Goal: Task Accomplishment & Management: Manage account settings

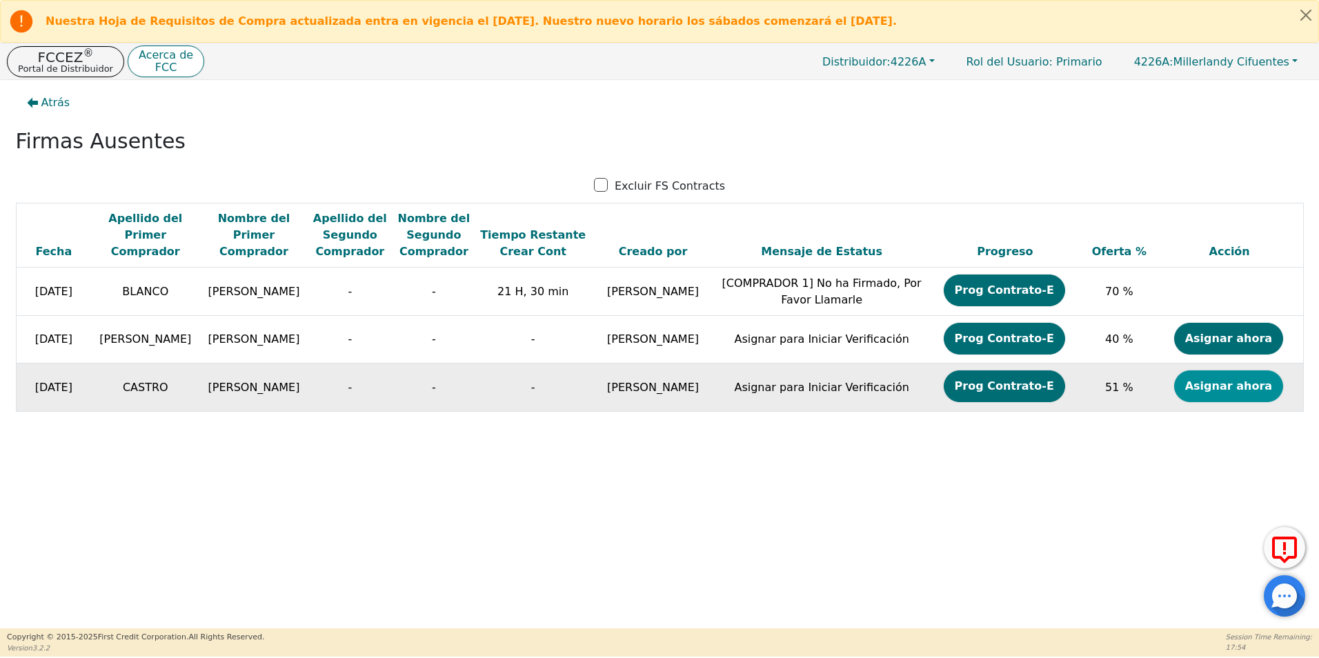
click at [1224, 384] on button "Asignar ahora" at bounding box center [1228, 386] width 109 height 32
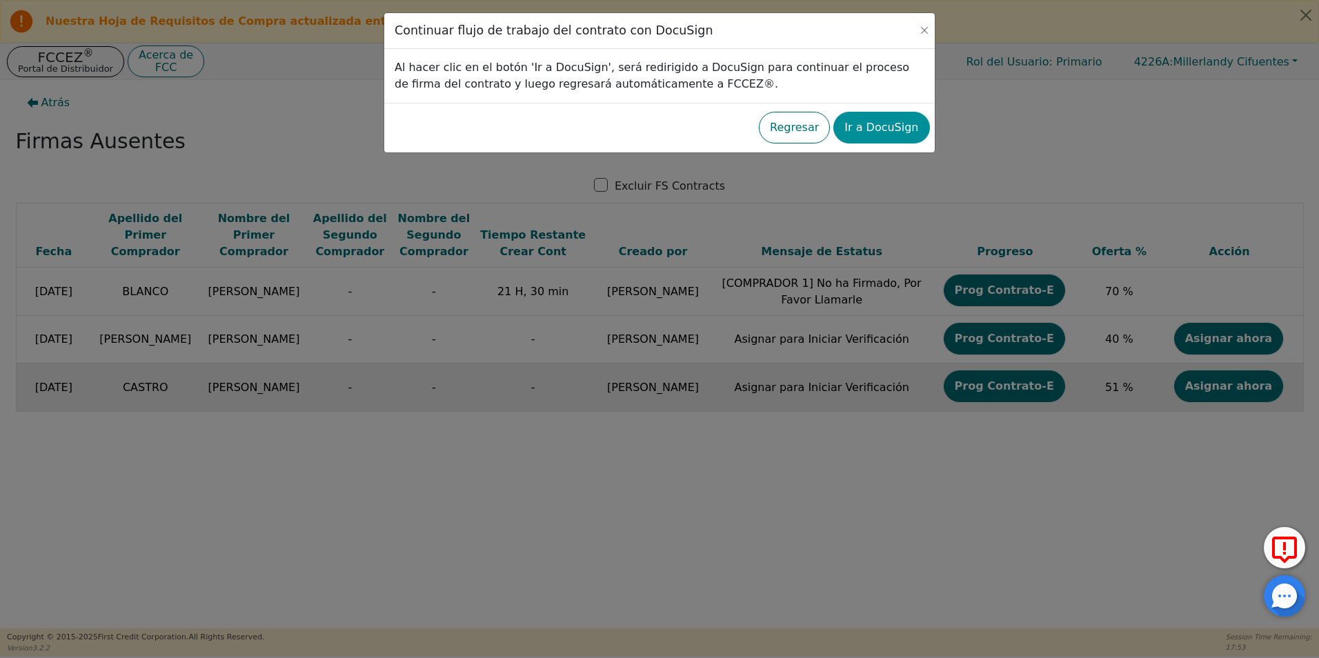
click at [915, 117] on button "Ir a DocuSign" at bounding box center [881, 128] width 96 height 32
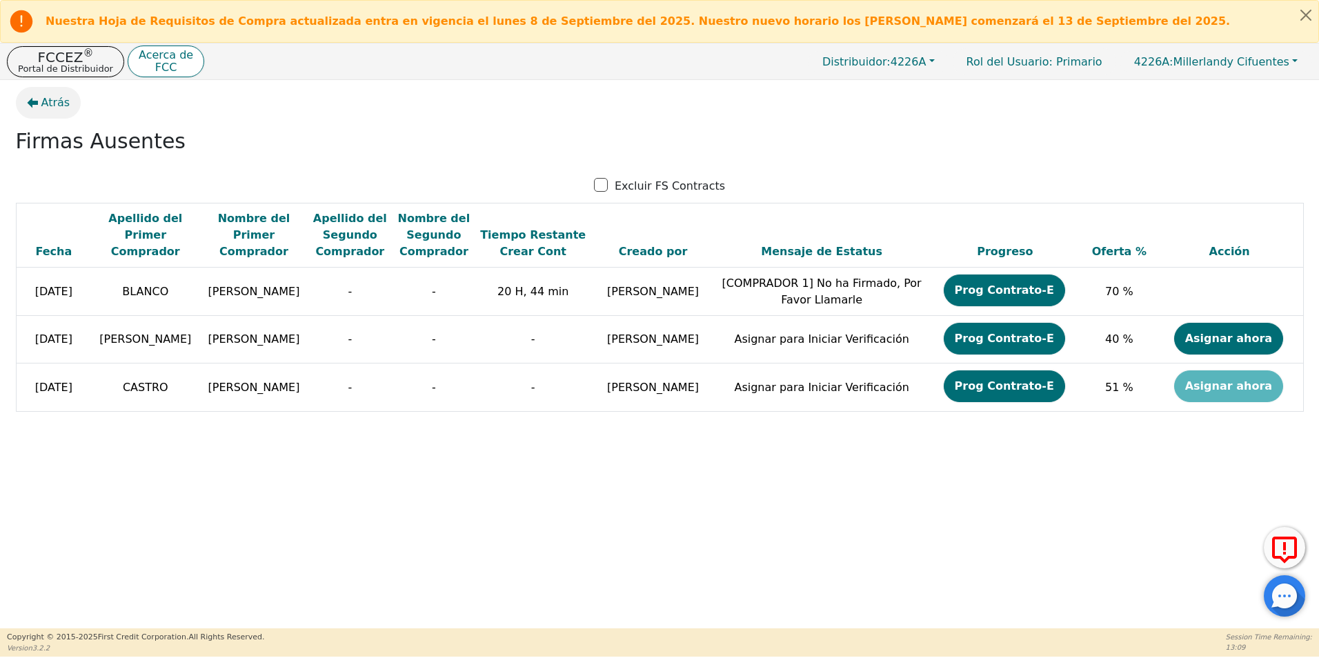
click at [54, 103] on span "Atrás" at bounding box center [55, 102] width 29 height 17
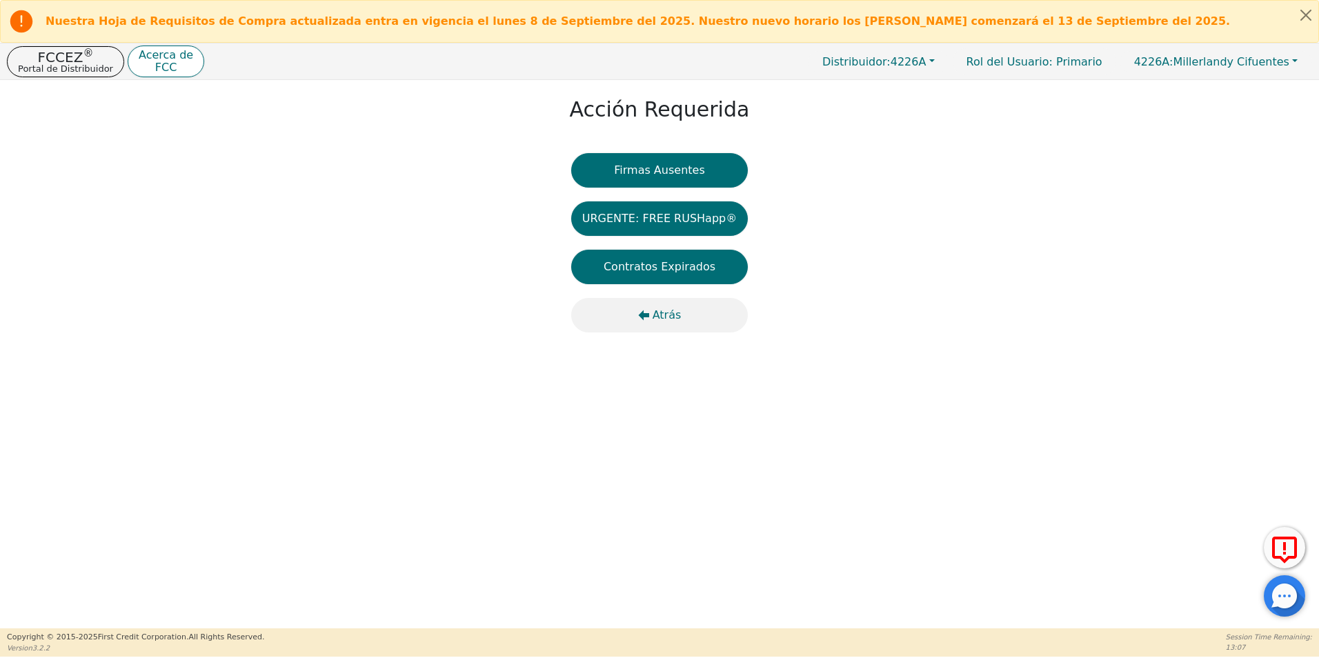
click at [639, 319] on icon "button" at bounding box center [643, 315] width 11 height 11
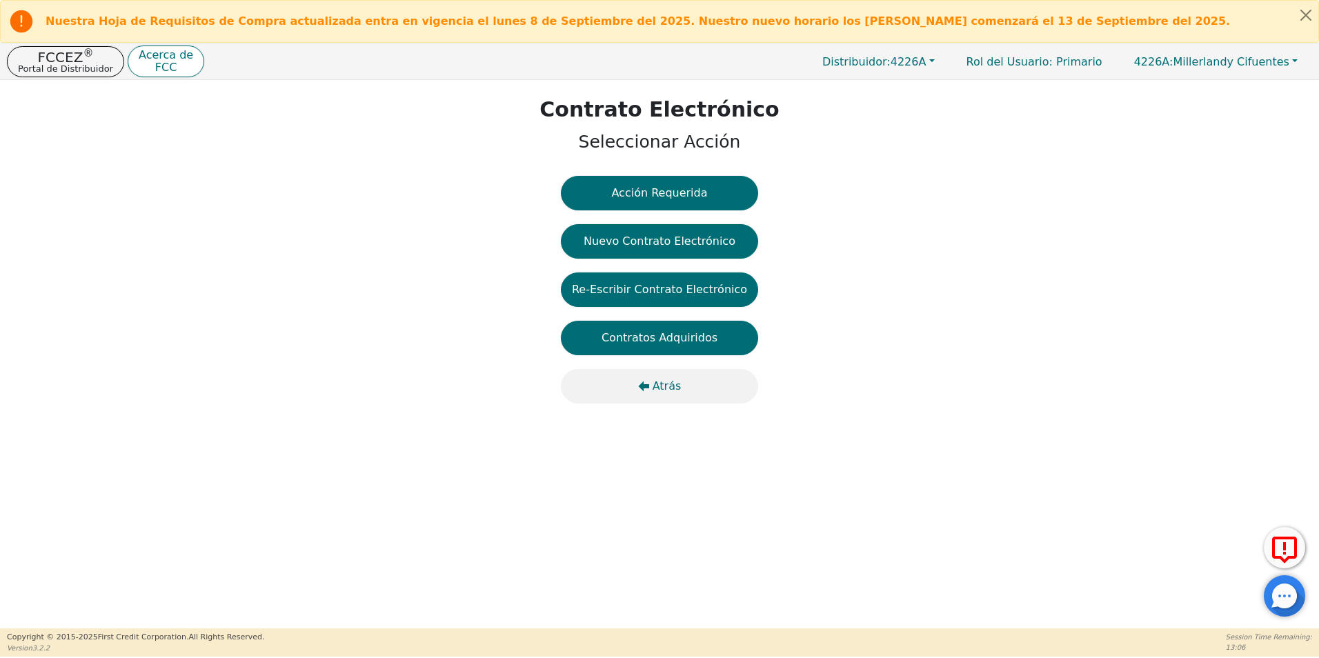
click at [655, 393] on span "Atrás" at bounding box center [666, 386] width 29 height 17
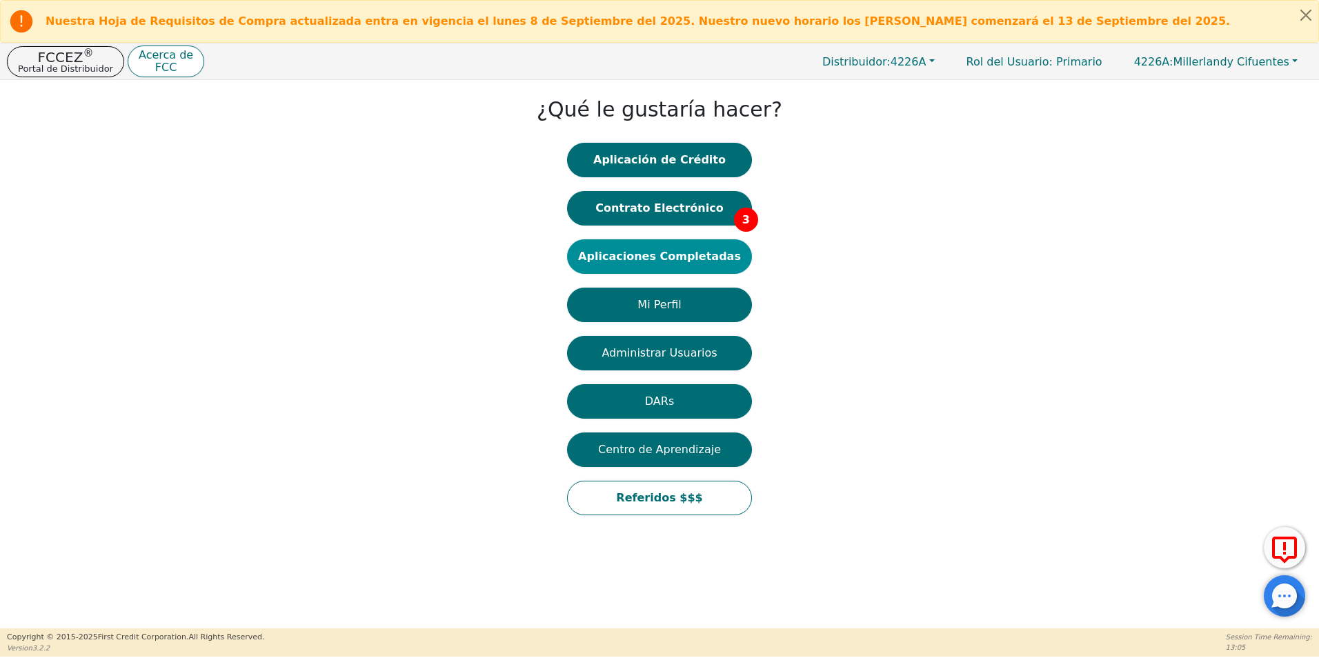
click at [647, 257] on button "Aplicaciones Completadas" at bounding box center [659, 256] width 185 height 34
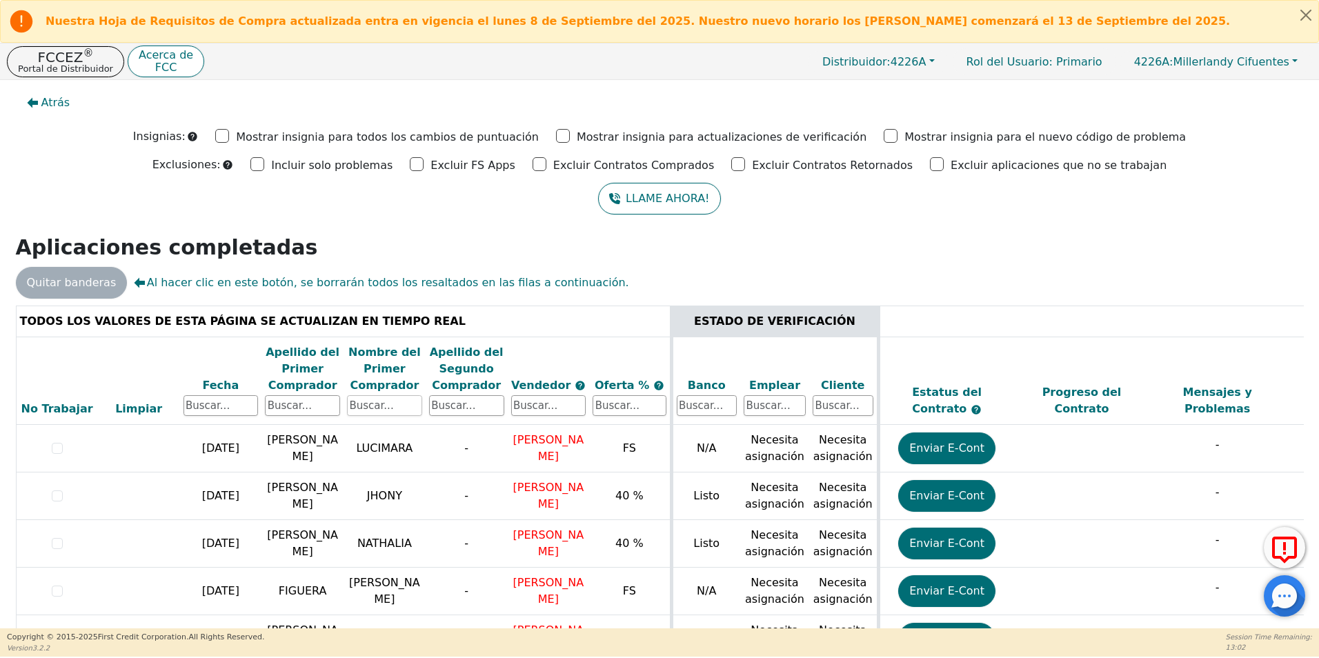
click at [374, 411] on input "text" at bounding box center [384, 405] width 75 height 21
type input "[PERSON_NAME]"
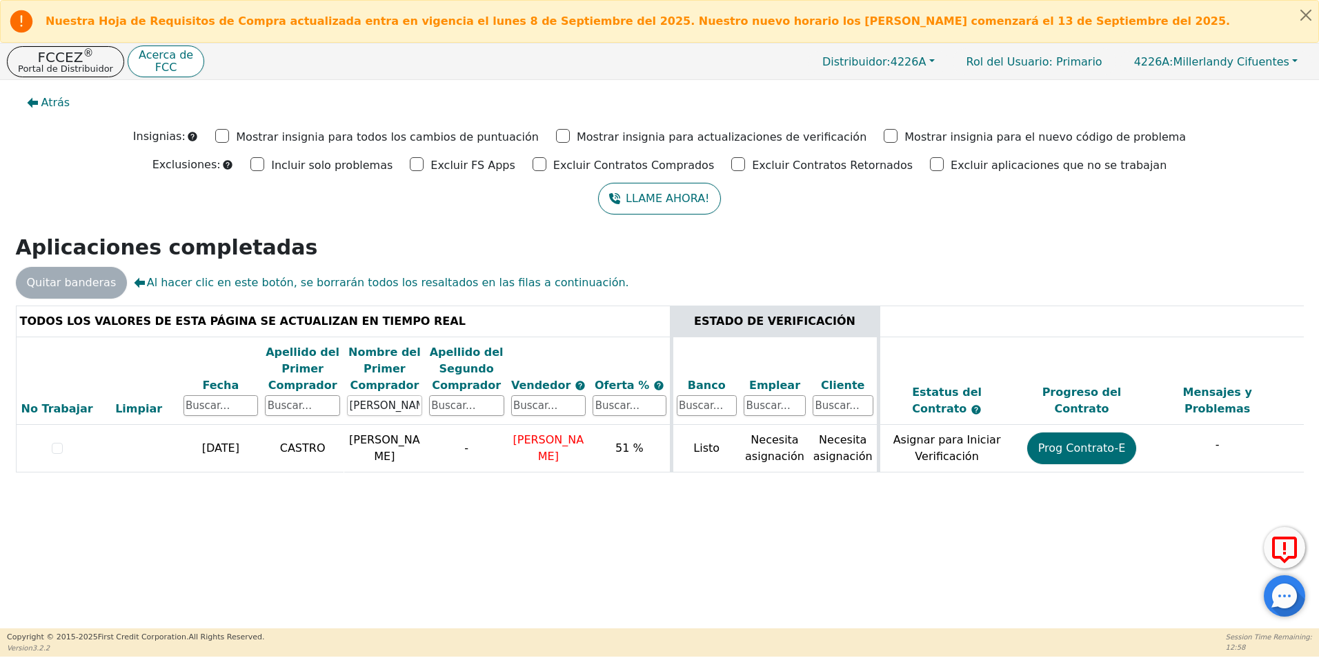
scroll to position [0, 389]
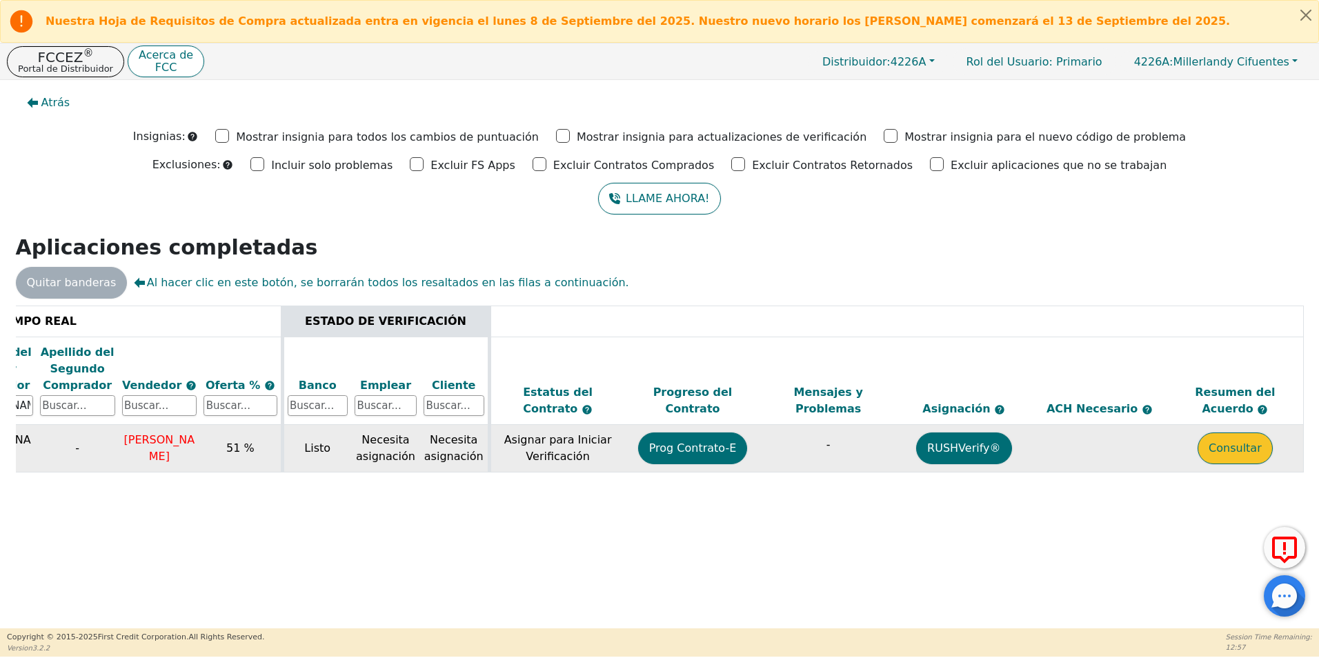
click at [1217, 444] on button "Consultar" at bounding box center [1234, 448] width 75 height 32
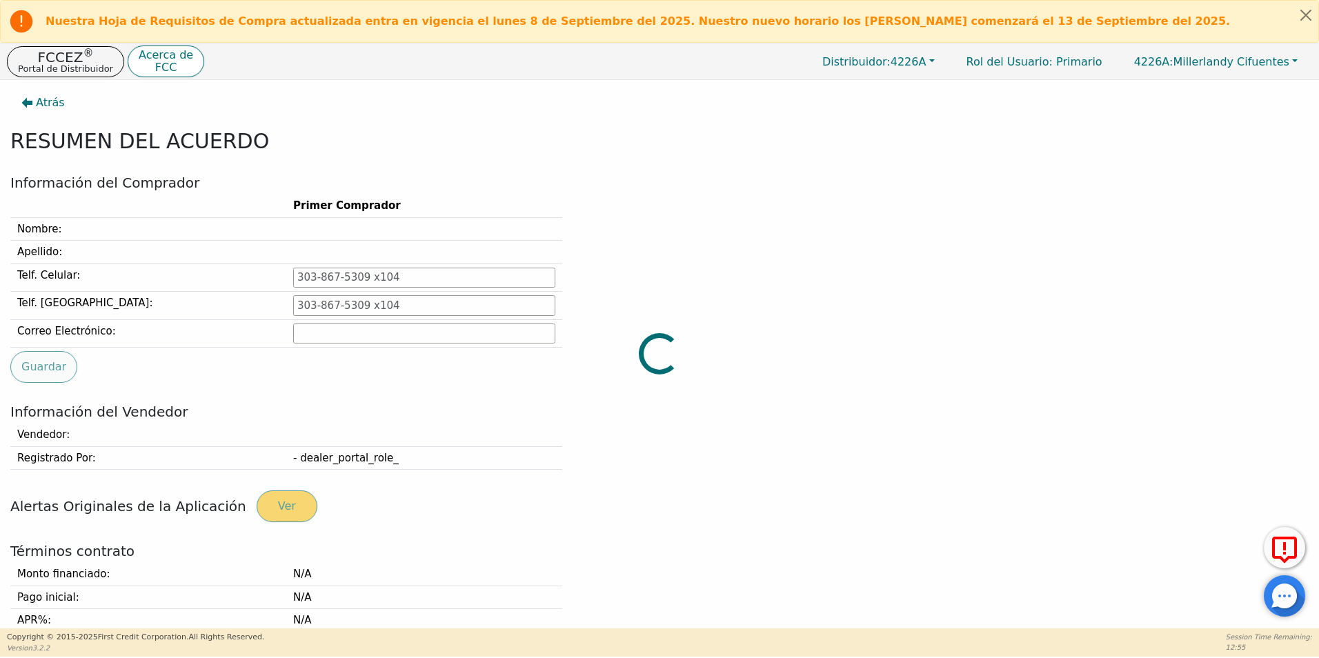
type input "732-925-5414"
type input "MATUCA453@GMAIL.COM"
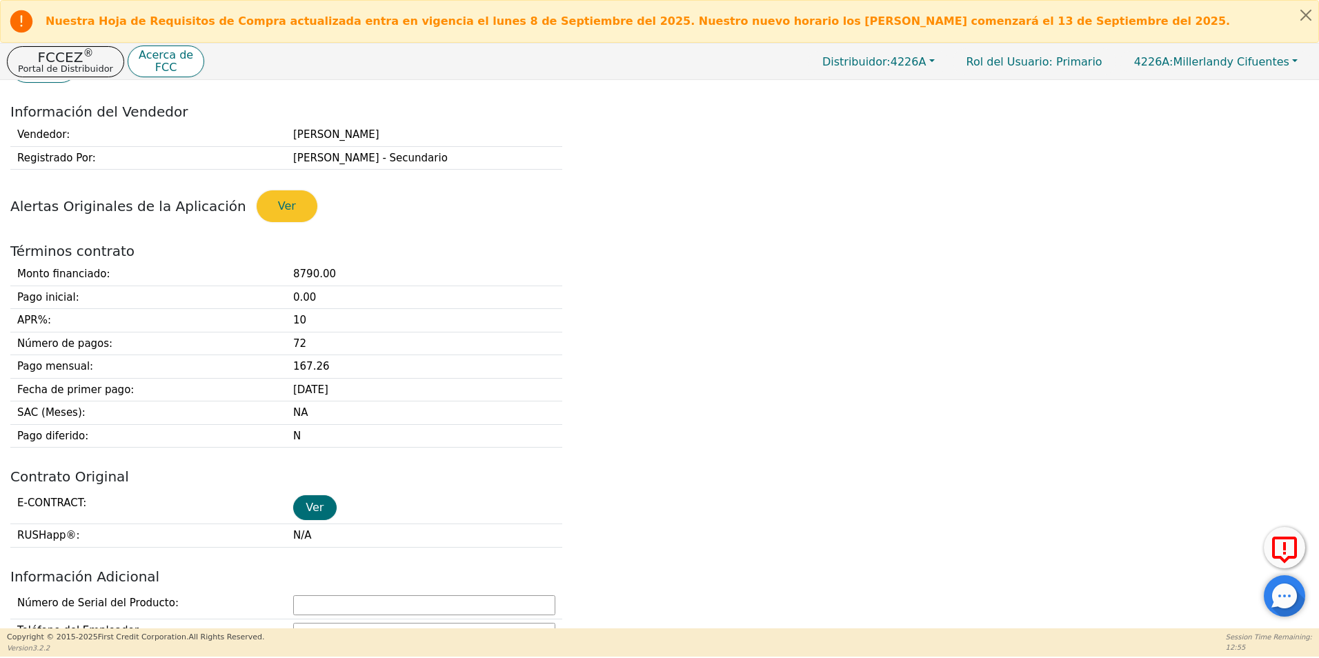
scroll to position [414, 0]
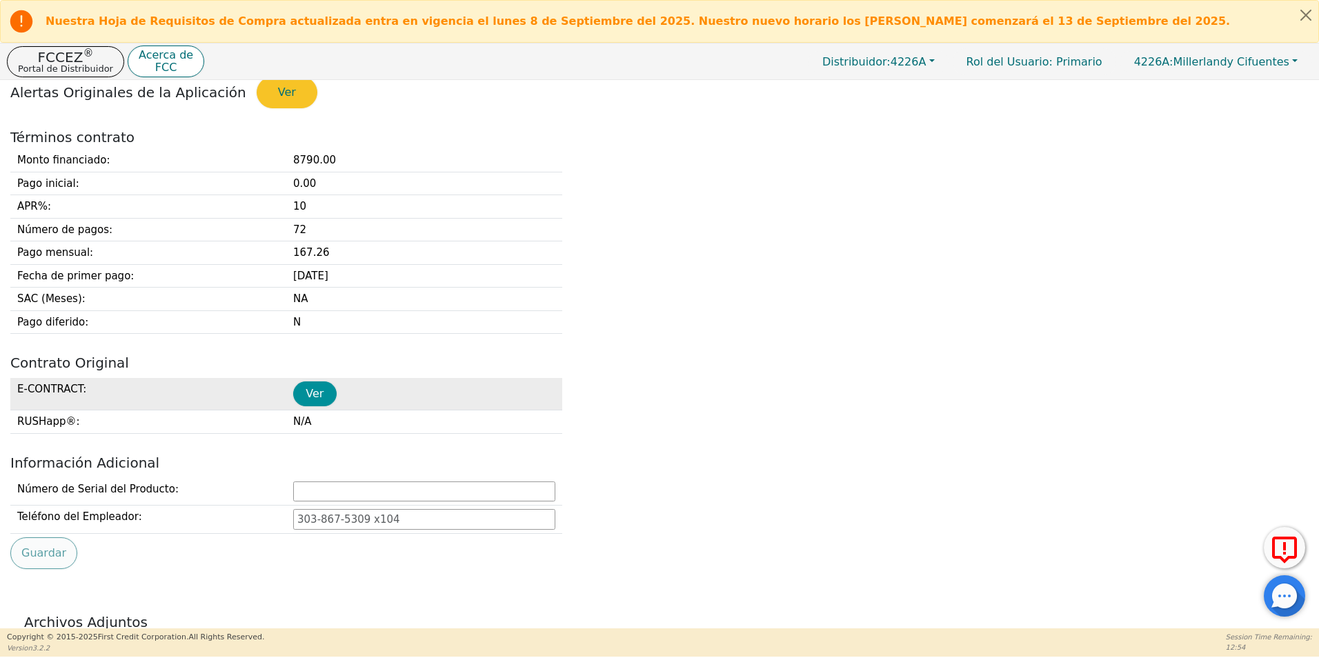
click at [321, 386] on button "Ver" at bounding box center [314, 393] width 43 height 25
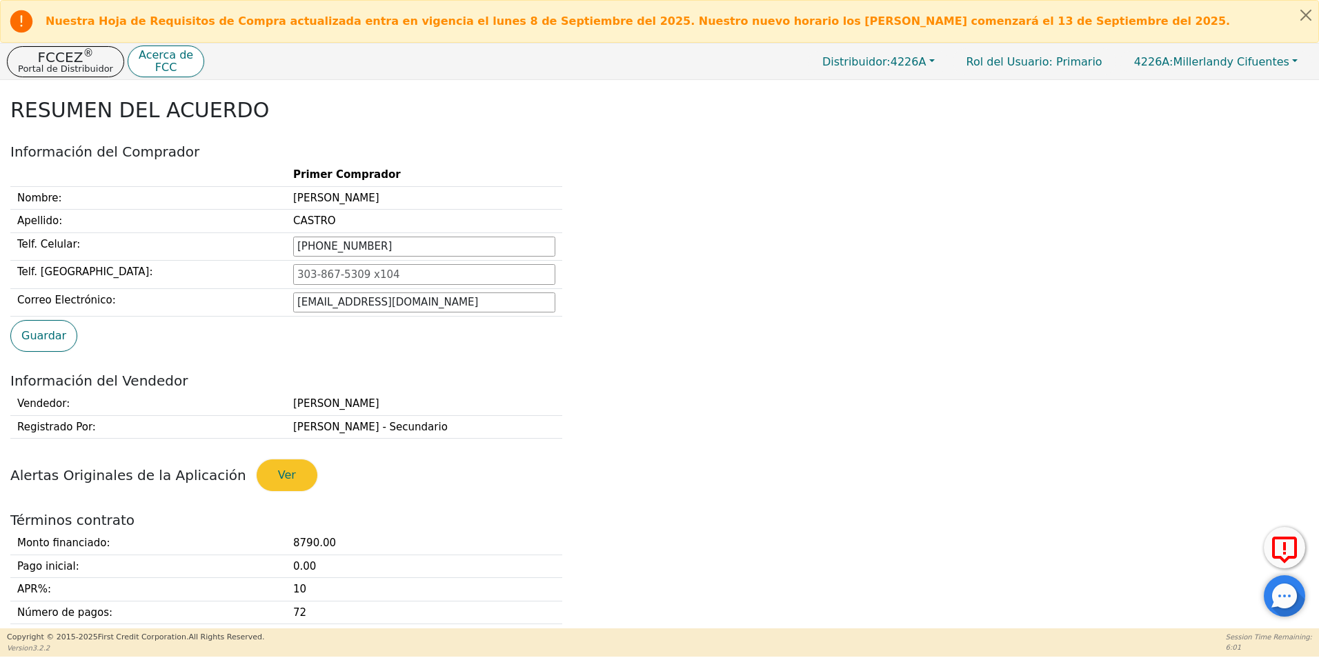
scroll to position [0, 0]
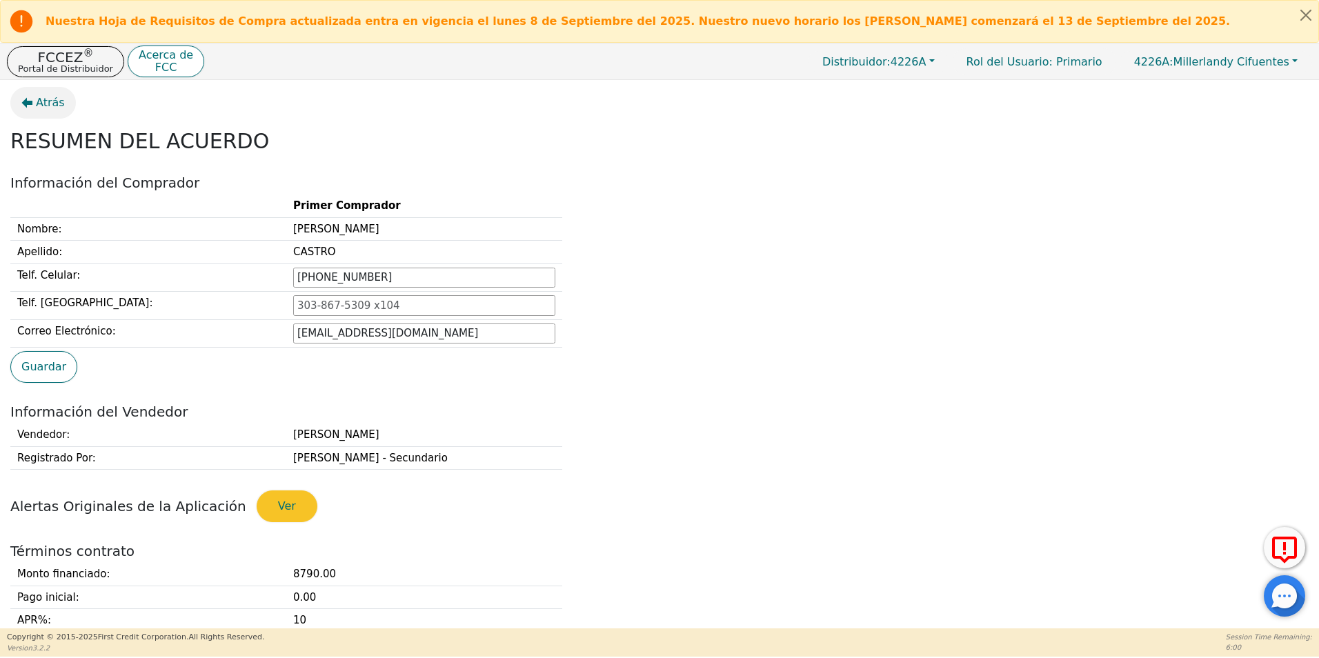
click at [44, 108] on span "Atrás" at bounding box center [50, 102] width 29 height 17
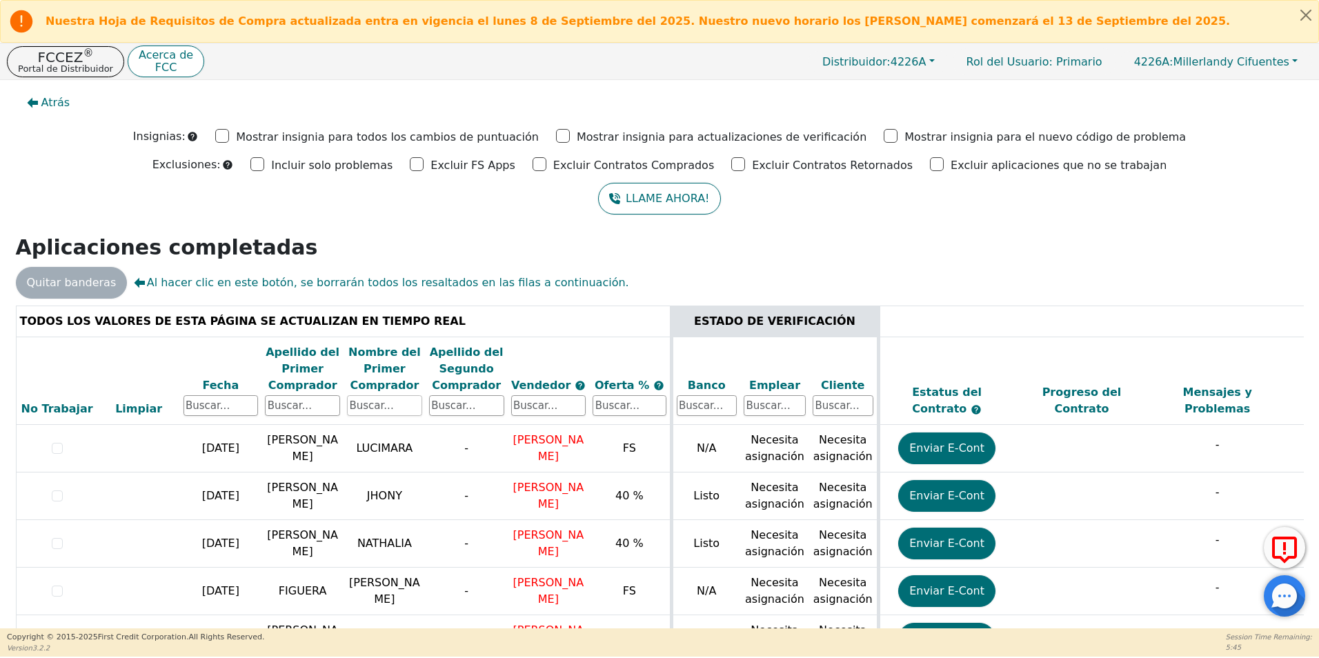
click at [388, 412] on input "text" at bounding box center [384, 405] width 75 height 21
click at [272, 413] on input "text" at bounding box center [302, 405] width 75 height 21
type input "castillo"
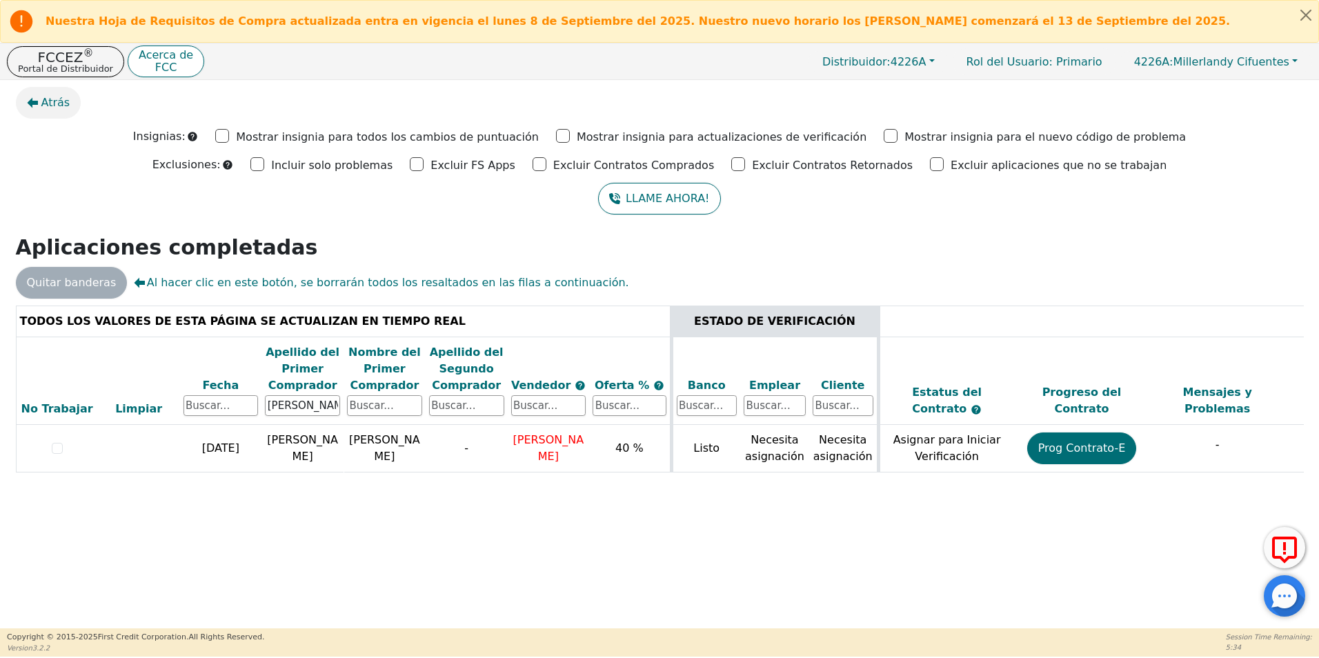
click at [48, 106] on span "Atrás" at bounding box center [55, 102] width 29 height 17
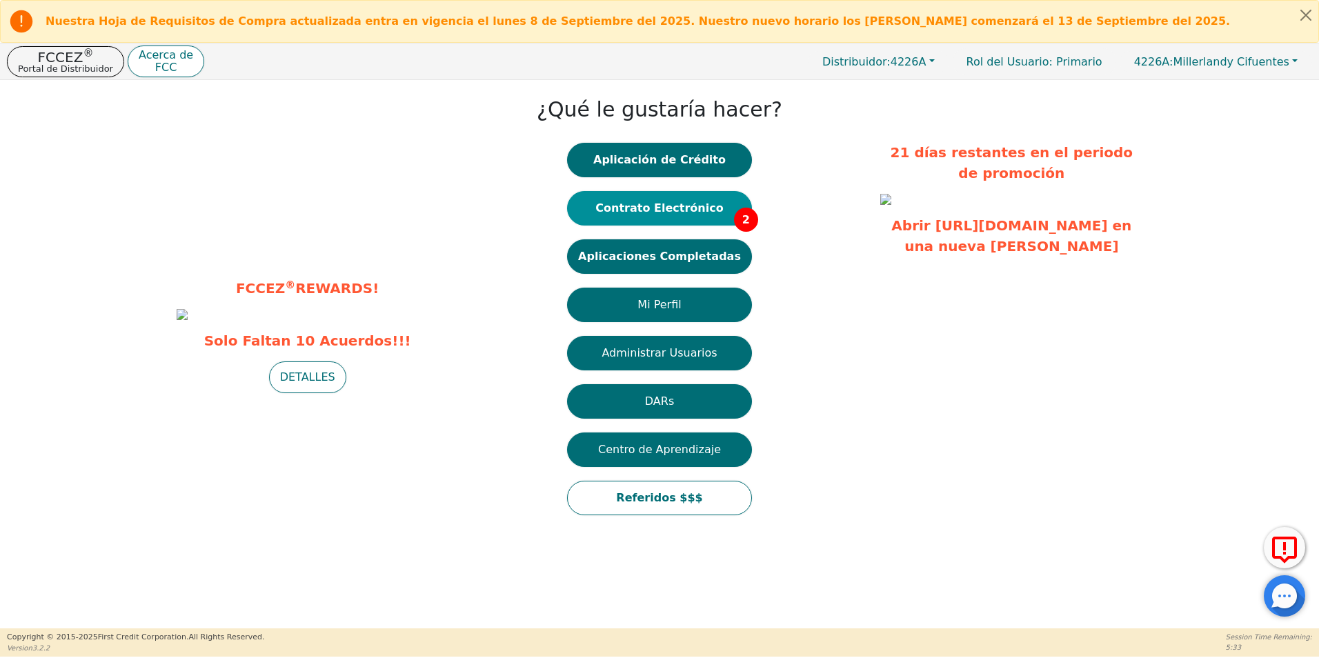
click at [734, 213] on span "2" at bounding box center [746, 220] width 24 height 24
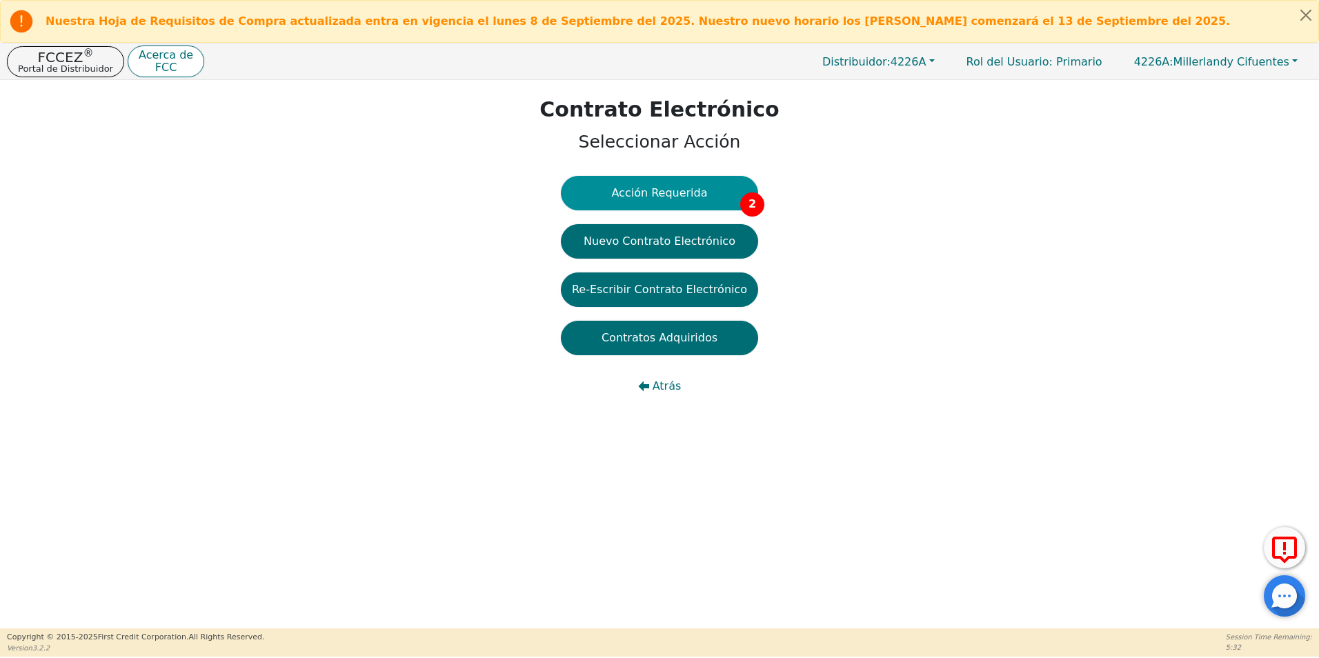
click at [717, 198] on button "Acción Requerida 2" at bounding box center [659, 193] width 197 height 34
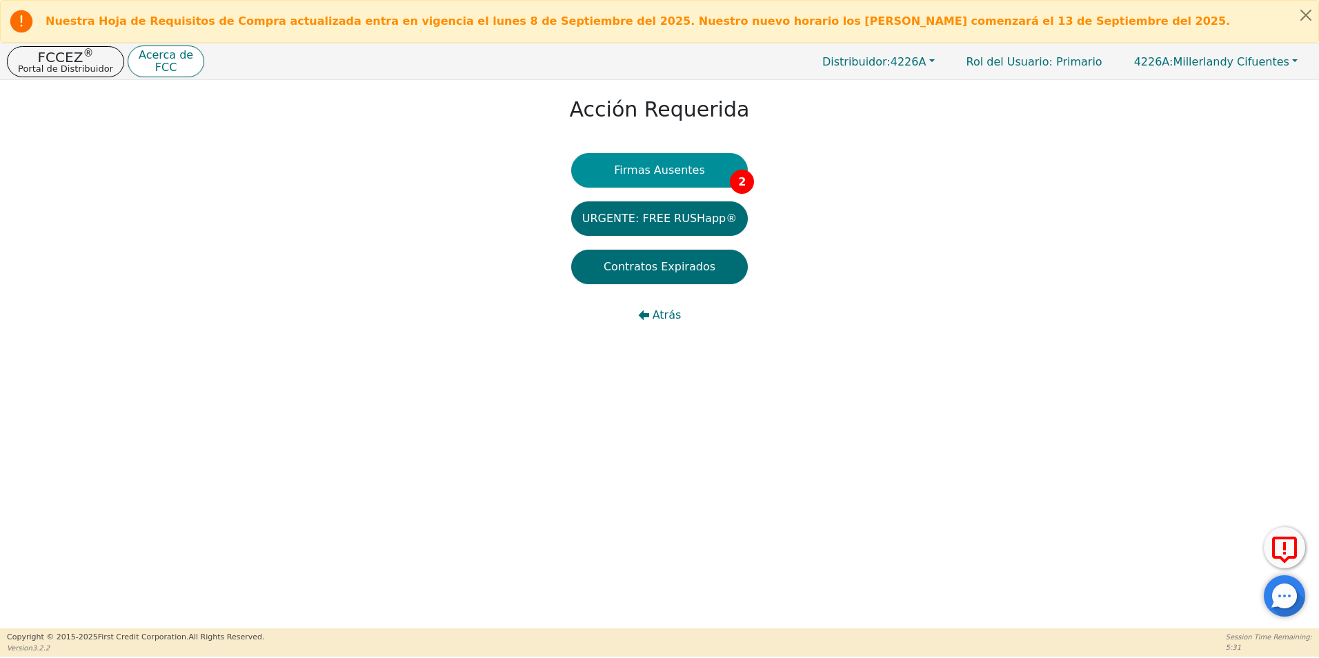
click at [688, 162] on button "Firmas Ausentes 2" at bounding box center [659, 170] width 177 height 34
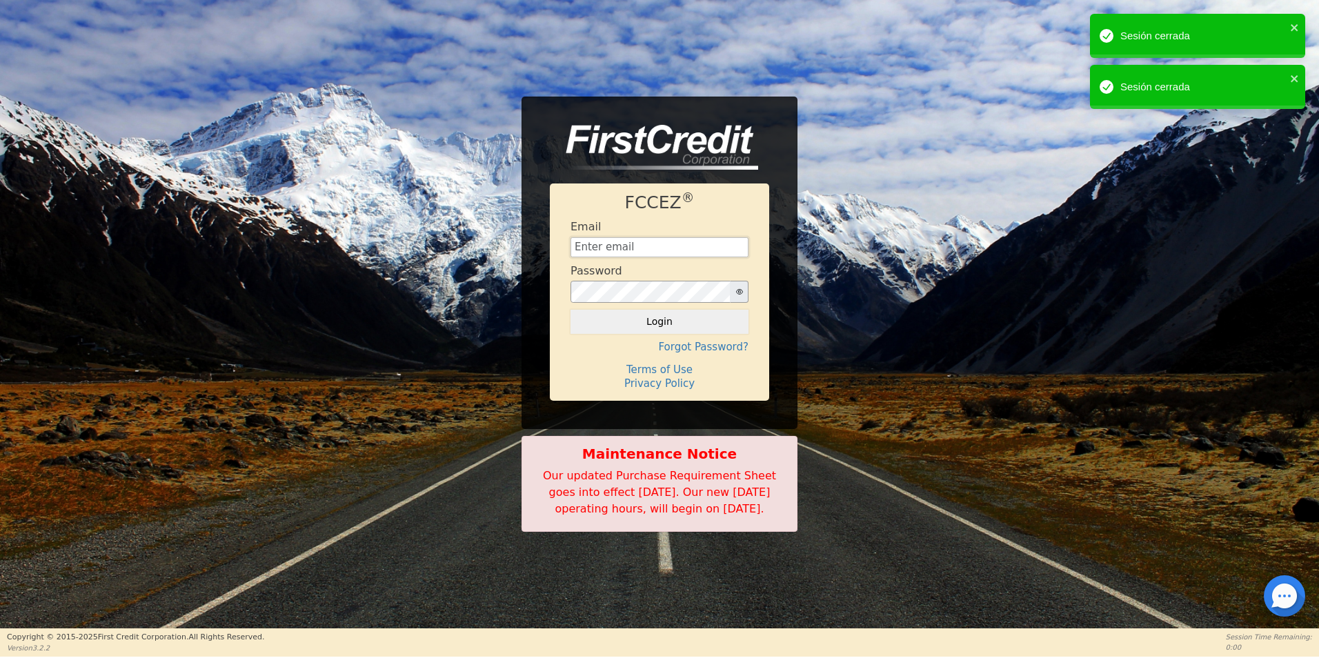
type input "creditdepartment@aquafeelsolutions.com"
